Goal: Check status: Check status

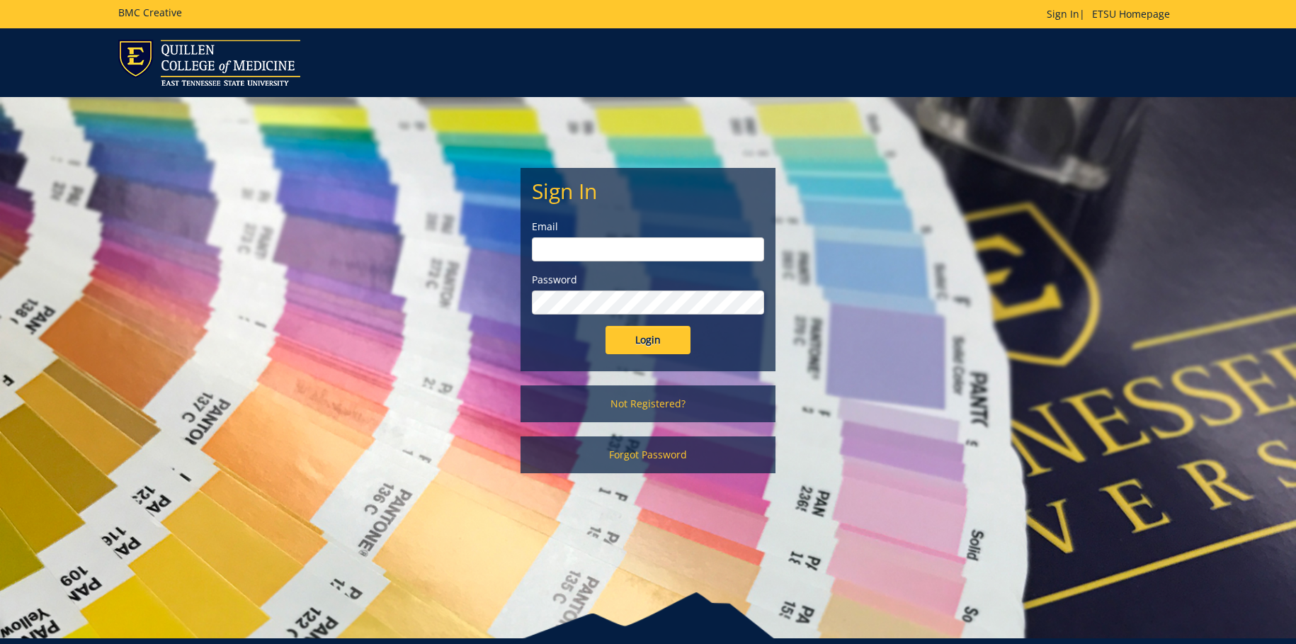
click at [613, 251] on input "email" at bounding box center [648, 249] width 232 height 24
type input "dunlapcr1@etsu.edu"
click at [606, 326] on input "Login" at bounding box center [648, 340] width 85 height 28
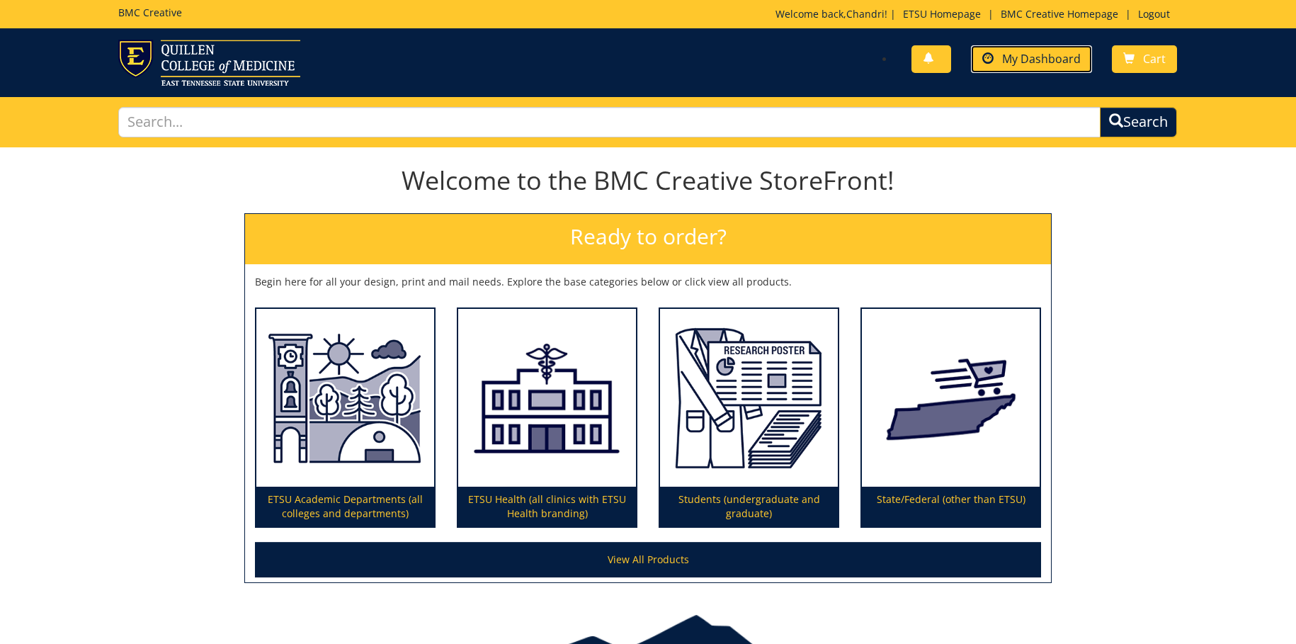
click at [1025, 66] on span "My Dashboard" at bounding box center [1041, 59] width 79 height 16
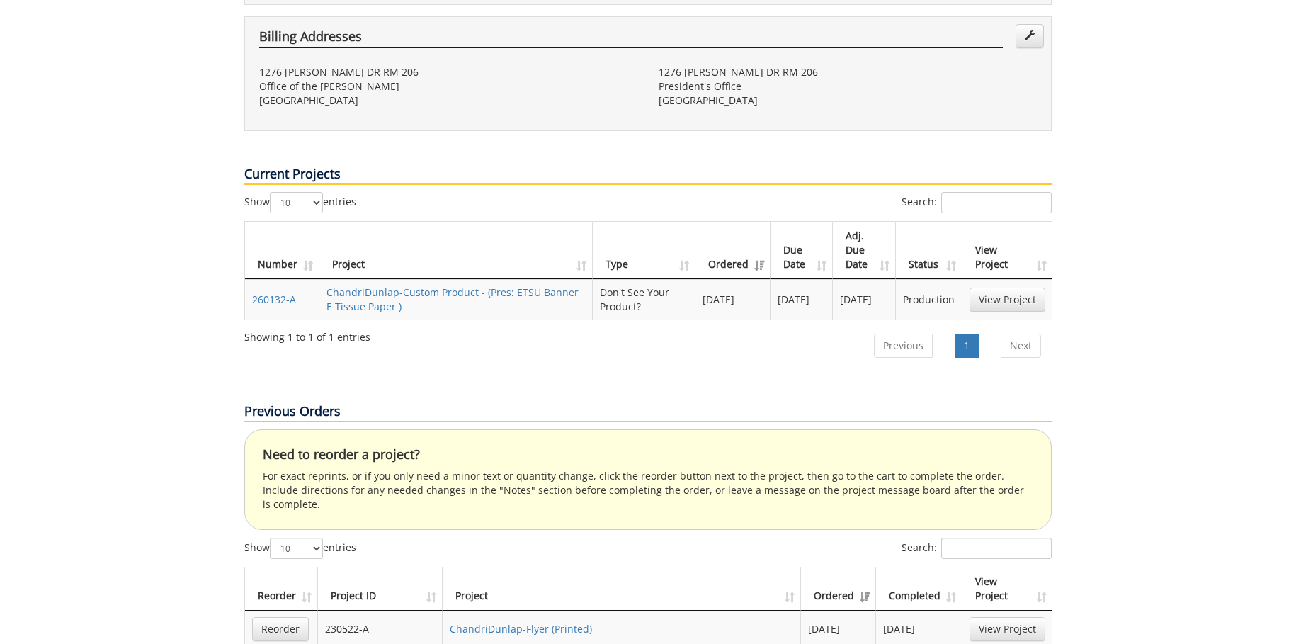
scroll to position [425, 0]
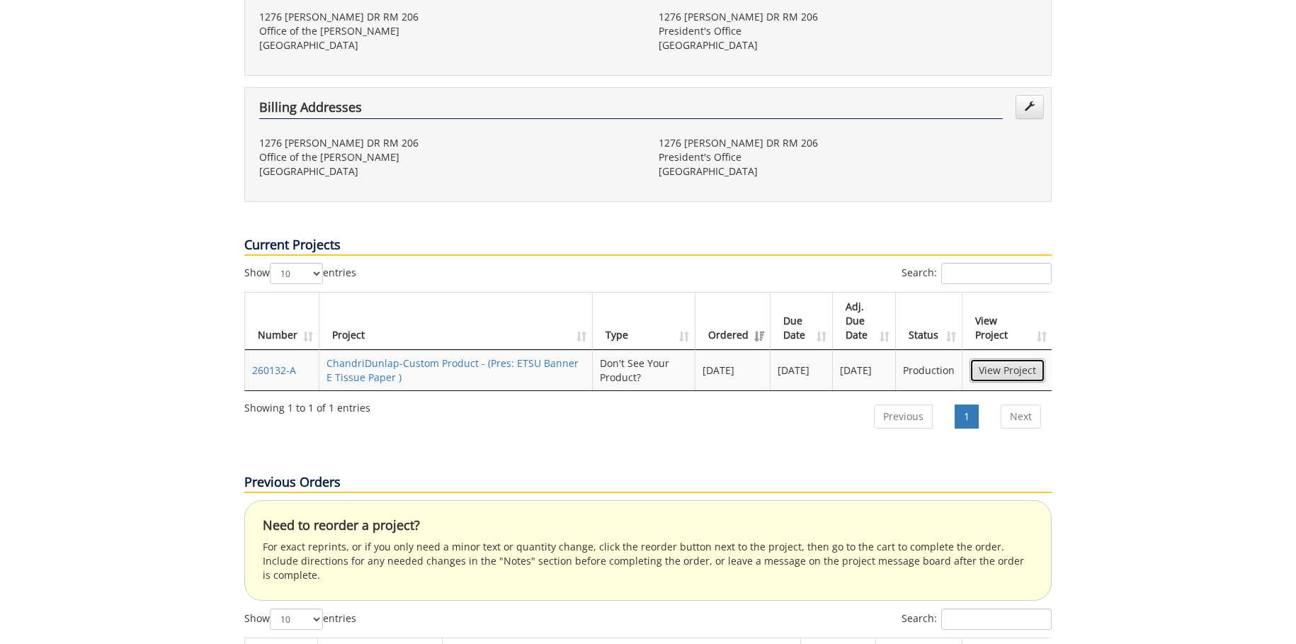
click at [1003, 358] on link "View Project" at bounding box center [1008, 370] width 76 height 24
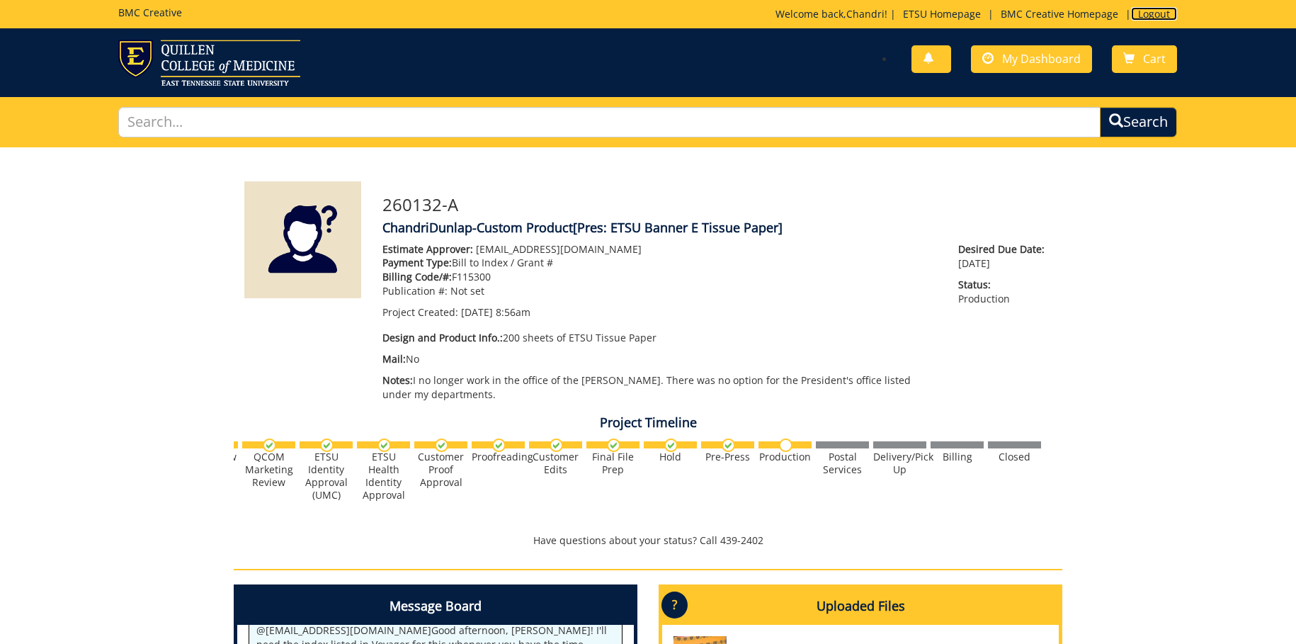
click at [1147, 9] on link "Logout" at bounding box center [1154, 13] width 46 height 13
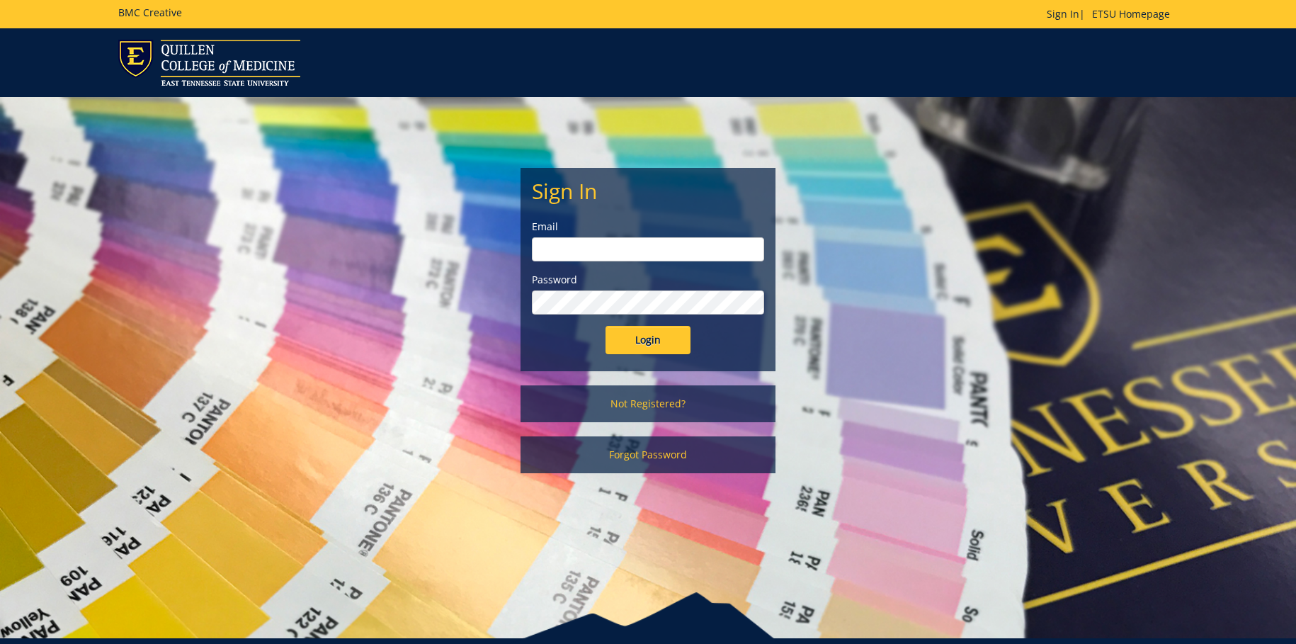
click at [558, 251] on input "email" at bounding box center [648, 249] width 232 height 24
type input "[EMAIL_ADDRESS][DOMAIN_NAME]"
click at [606, 326] on input "Login" at bounding box center [648, 340] width 85 height 28
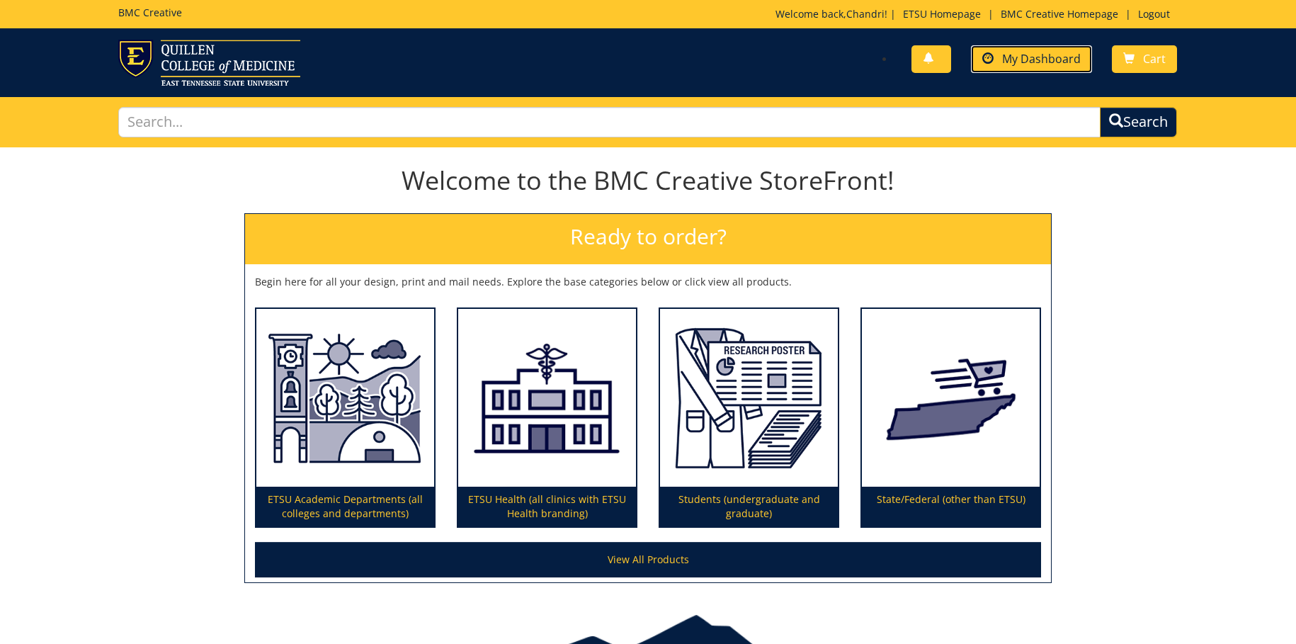
click at [1053, 64] on span "My Dashboard" at bounding box center [1041, 59] width 79 height 16
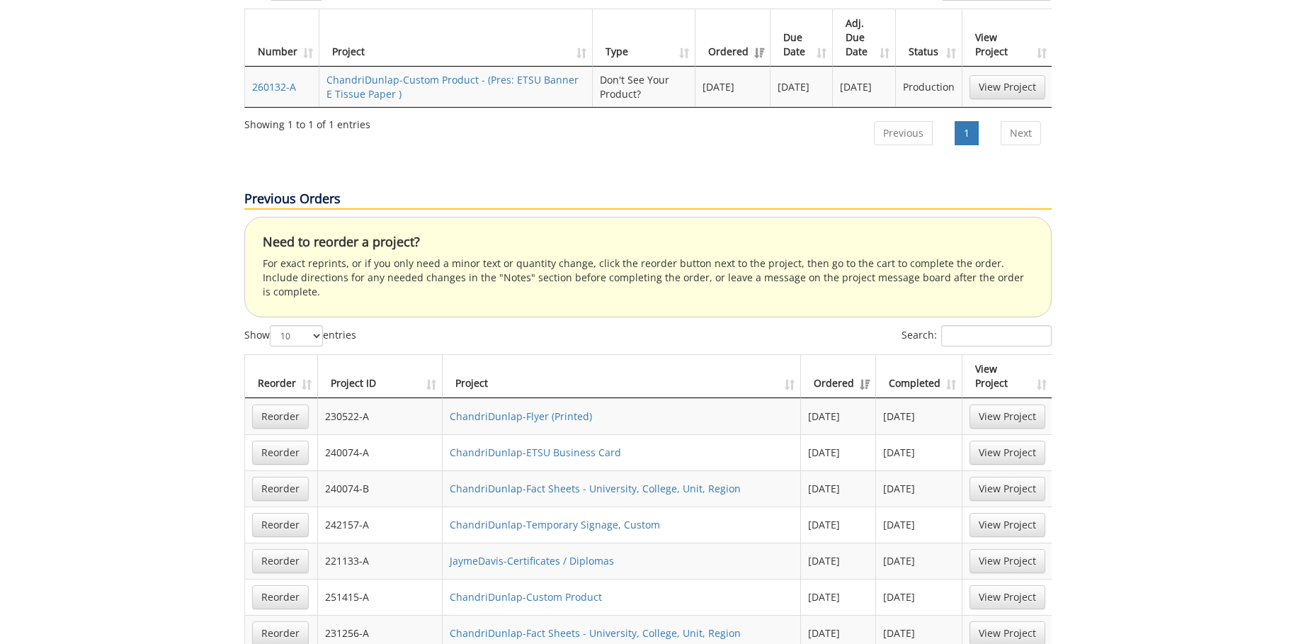
scroll to position [637, 0]
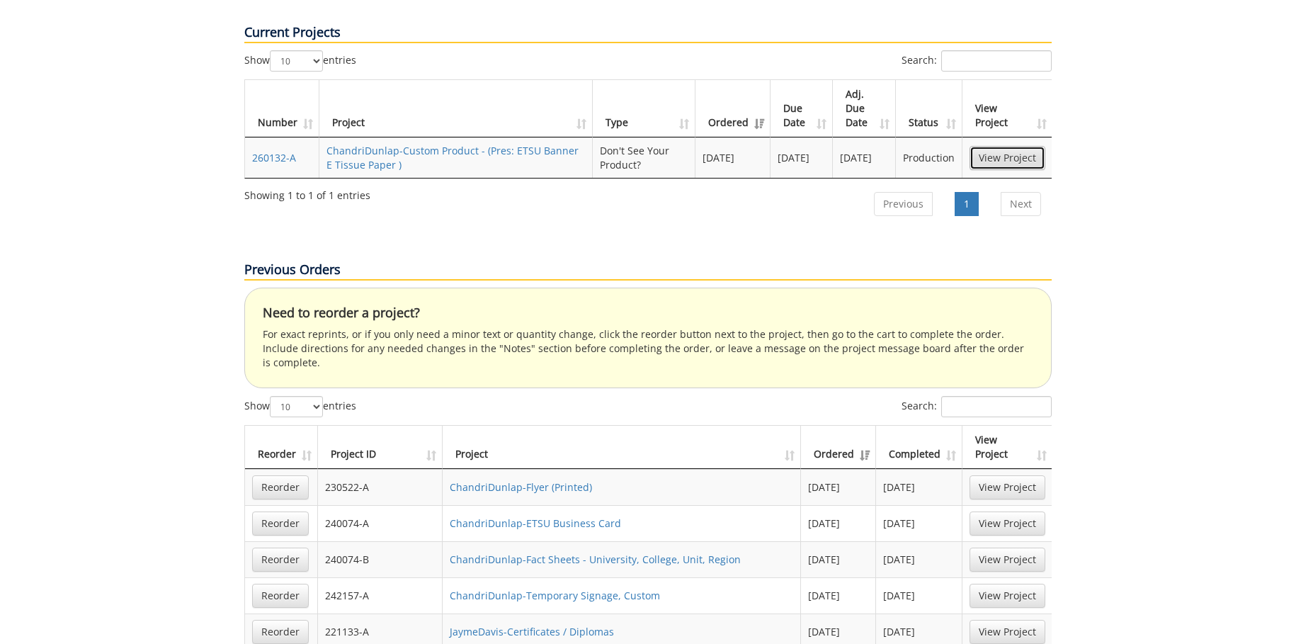
click at [1022, 146] on link "View Project" at bounding box center [1008, 158] width 76 height 24
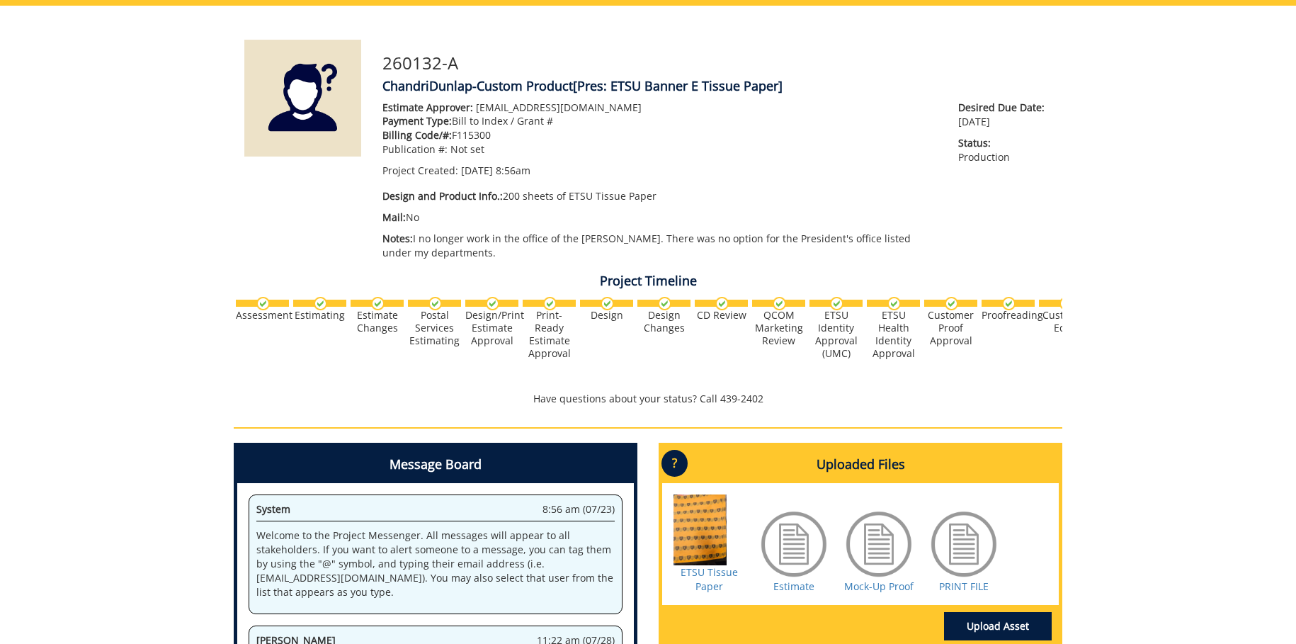
scroll to position [283, 0]
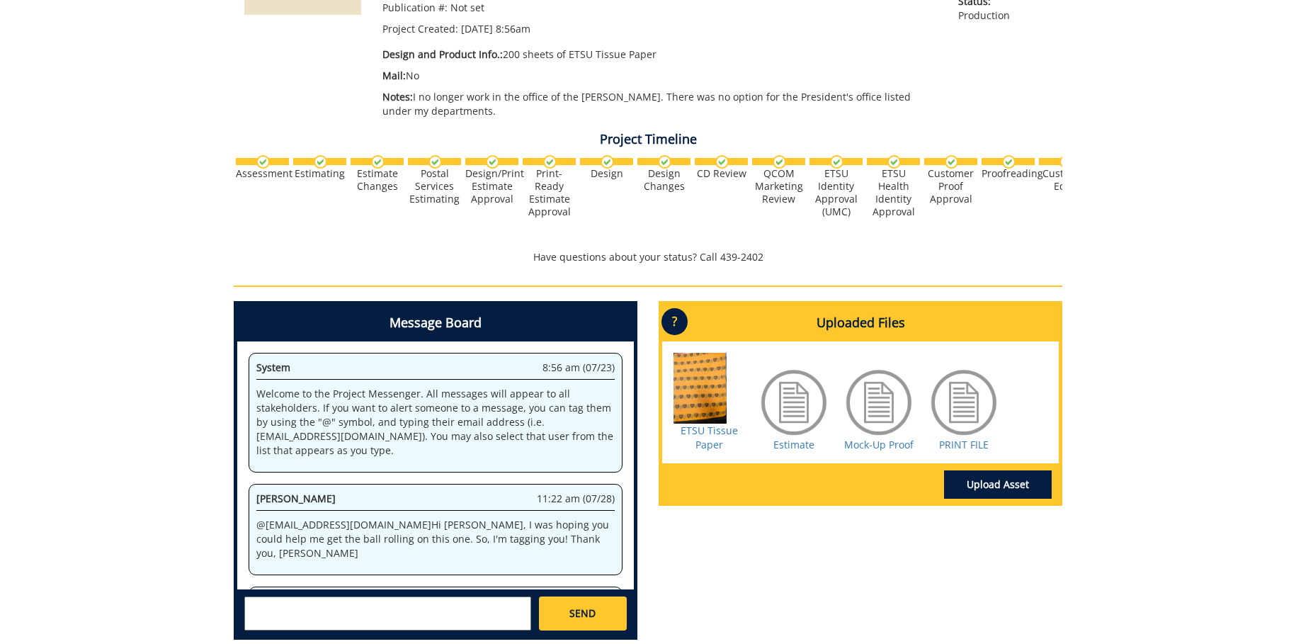
click at [377, 162] on img at bounding box center [377, 161] width 13 height 13
click at [319, 161] on img at bounding box center [320, 161] width 13 height 13
click at [435, 163] on img at bounding box center [435, 161] width 13 height 13
click at [489, 160] on img at bounding box center [492, 161] width 13 height 13
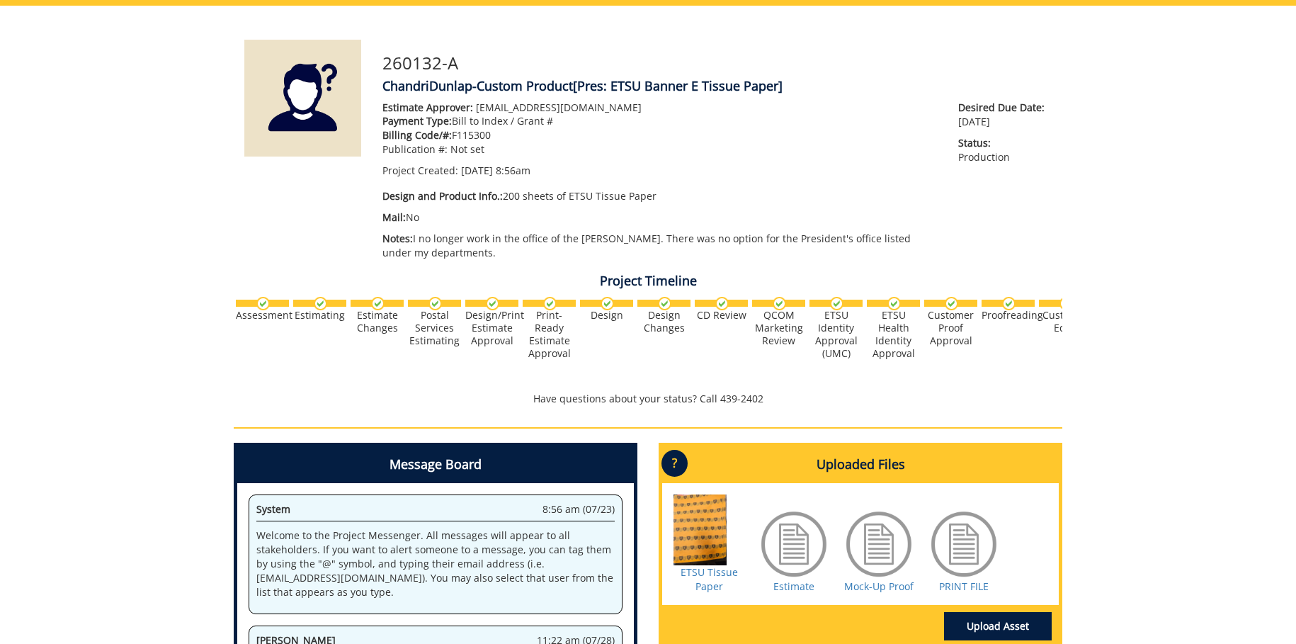
scroll to position [212, 0]
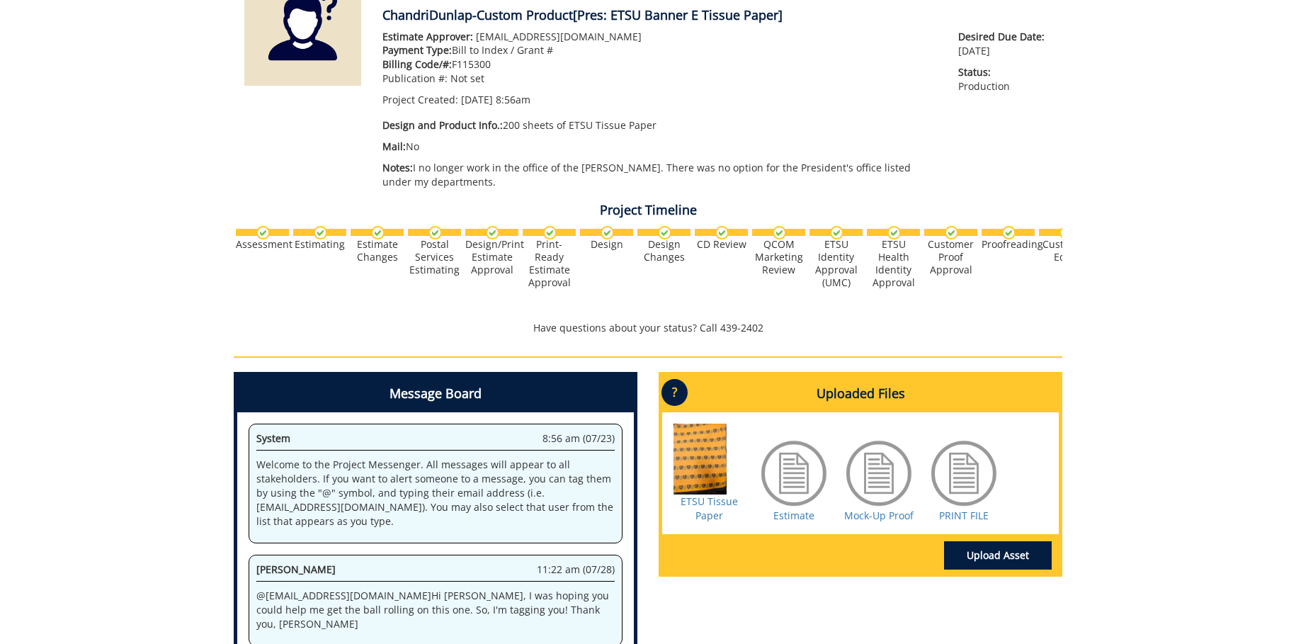
click at [796, 470] on div at bounding box center [794, 473] width 71 height 71
click at [797, 524] on div "ETSU Tissue Paper Estimate Mock-Up Proof" at bounding box center [860, 473] width 397 height 122
click at [795, 518] on link "Estimate" at bounding box center [793, 515] width 41 height 13
